Goal: Transaction & Acquisition: Purchase product/service

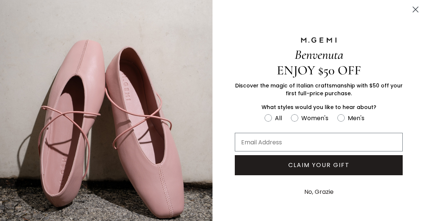
click at [412, 6] on circle "Close dialog" at bounding box center [415, 9] width 12 height 12
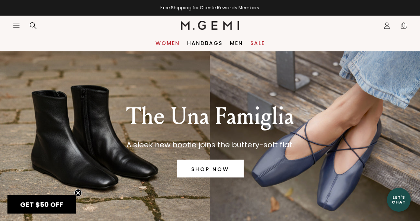
click at [172, 45] on link "Women" at bounding box center [167, 43] width 24 height 6
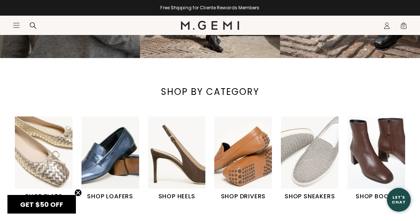
scroll to position [207, 0]
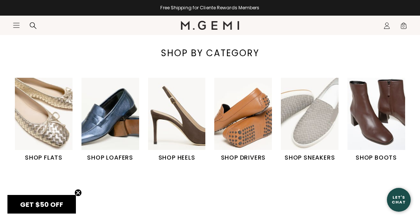
click at [115, 129] on img "2 / 6" at bounding box center [110, 114] width 58 height 72
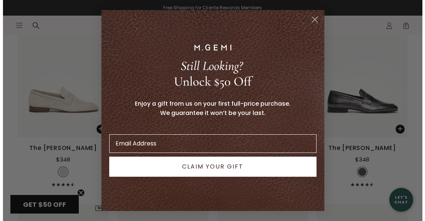
scroll to position [728, 0]
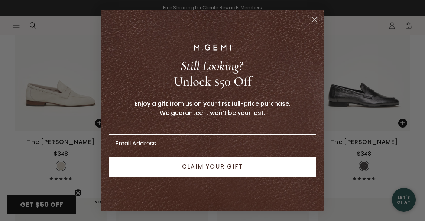
click at [317, 16] on circle "Close dialog" at bounding box center [314, 19] width 12 height 12
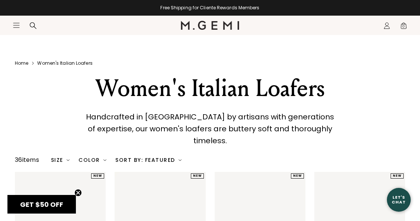
scroll to position [116, 0]
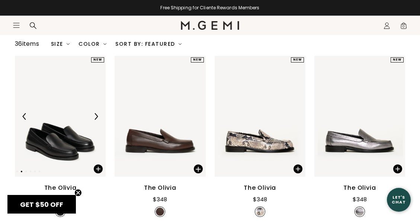
click at [97, 113] on img at bounding box center [96, 116] width 7 height 7
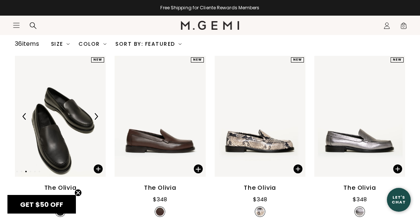
click at [97, 113] on img at bounding box center [96, 116] width 7 height 7
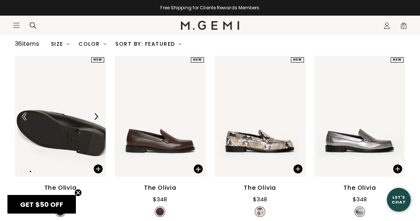
click at [97, 113] on img at bounding box center [96, 116] width 7 height 7
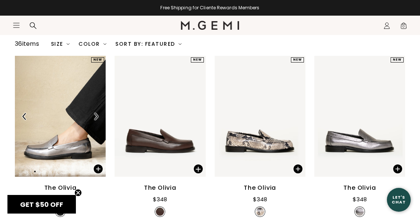
click at [97, 113] on img at bounding box center [96, 116] width 7 height 7
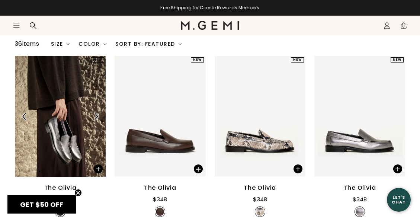
click at [97, 113] on img at bounding box center [96, 116] width 7 height 7
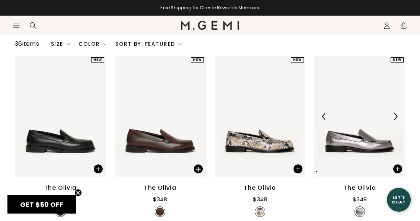
click at [350, 95] on img at bounding box center [359, 116] width 91 height 121
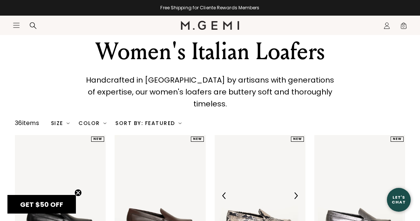
scroll to position [37, 0]
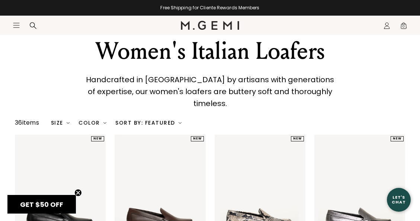
click at [92, 120] on div "Color" at bounding box center [92, 123] width 28 height 6
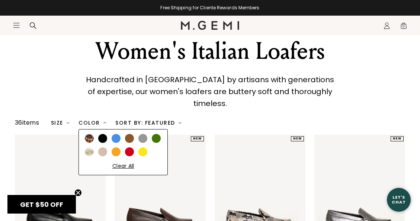
click at [91, 147] on img at bounding box center [89, 151] width 9 height 9
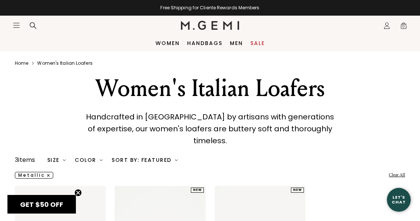
click at [50, 172] on button "metallic" at bounding box center [34, 175] width 38 height 7
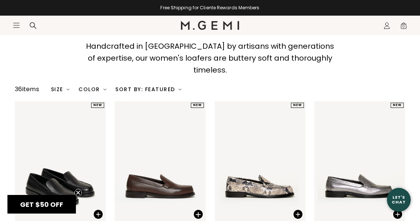
scroll to position [71, 0]
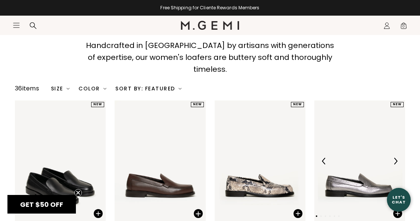
click at [395, 158] on img at bounding box center [395, 161] width 7 height 7
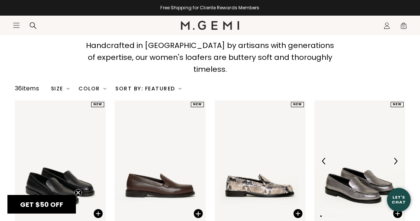
click at [395, 158] on img at bounding box center [395, 161] width 7 height 7
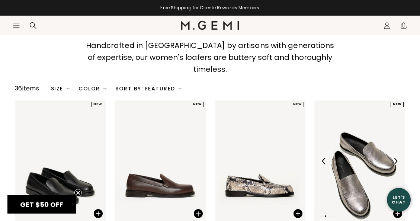
click at [395, 158] on img at bounding box center [395, 161] width 7 height 7
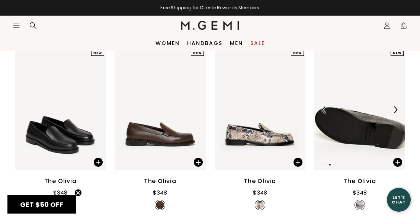
scroll to position [122, 0]
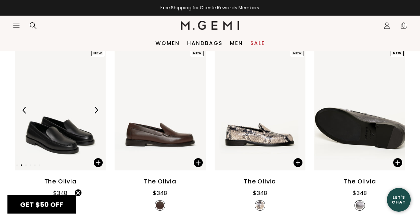
click at [100, 104] on div at bounding box center [96, 110] width 12 height 12
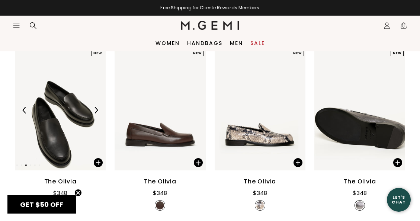
click at [100, 104] on div at bounding box center [96, 110] width 12 height 12
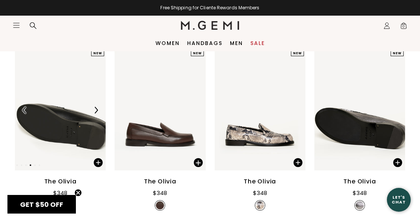
click at [100, 104] on div at bounding box center [96, 110] width 12 height 12
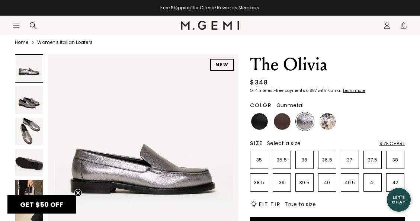
scroll to position [24, 0]
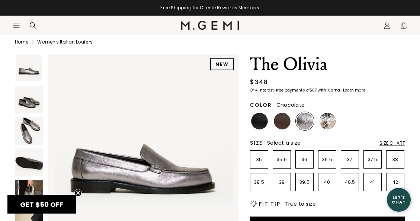
click at [289, 126] on div at bounding box center [282, 121] width 18 height 18
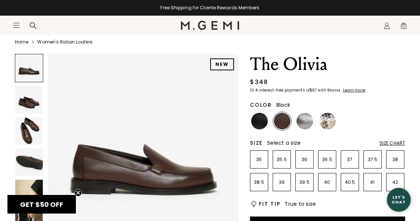
click at [263, 122] on img at bounding box center [259, 121] width 17 height 17
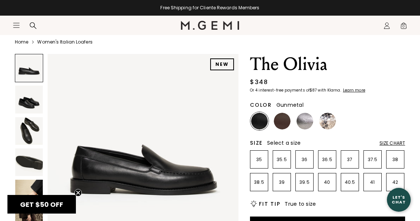
drag, startPoint x: 310, startPoint y: 121, endPoint x: 304, endPoint y: 124, distance: 6.8
click at [304, 124] on img at bounding box center [304, 121] width 17 height 17
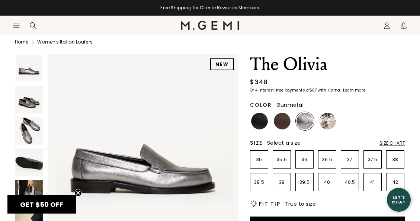
scroll to position [67, 0]
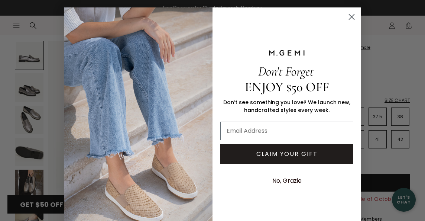
click at [37, 183] on div "Close dialog Don't Forget ENJOY $50 OFF Don’t see something you love? We launch…" at bounding box center [212, 110] width 425 height 221
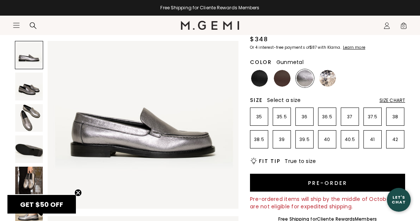
click at [37, 183] on img at bounding box center [28, 179] width 27 height 27
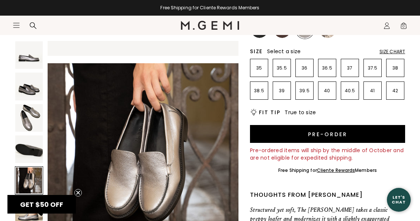
scroll to position [116, 0]
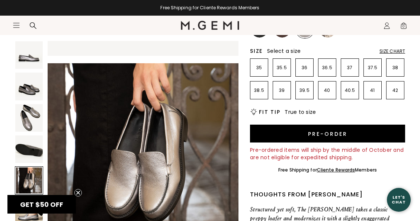
click at [79, 192] on circle "Close teaser" at bounding box center [78, 192] width 7 height 7
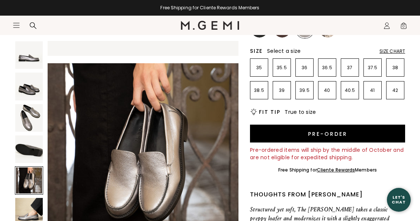
click at [36, 204] on img at bounding box center [28, 211] width 27 height 27
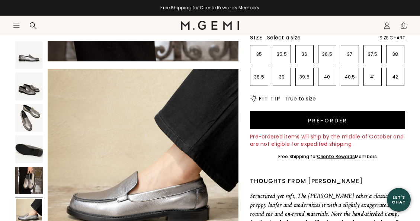
scroll to position [130, 0]
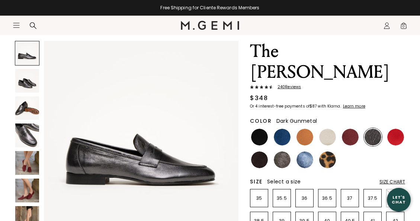
scroll to position [38, 0]
